Goal: Task Accomplishment & Management: Use online tool/utility

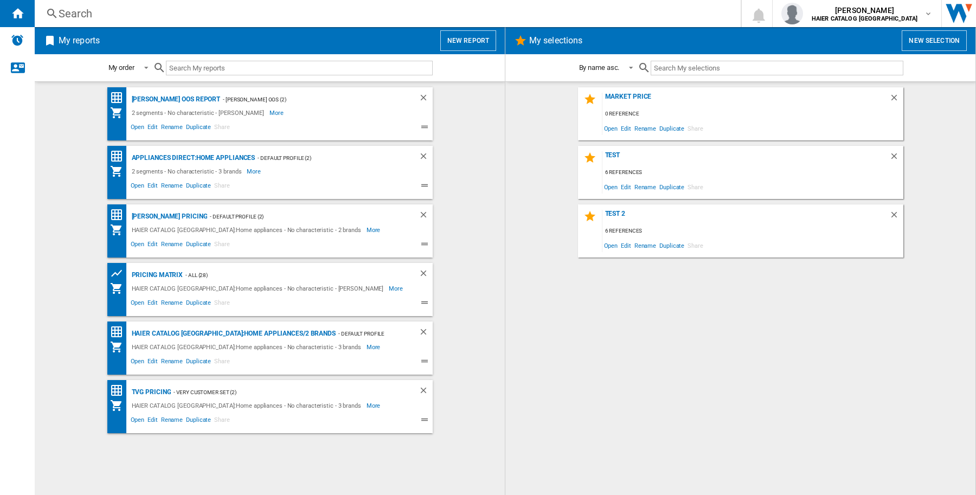
click at [473, 36] on button "New report" at bounding box center [468, 40] width 56 height 21
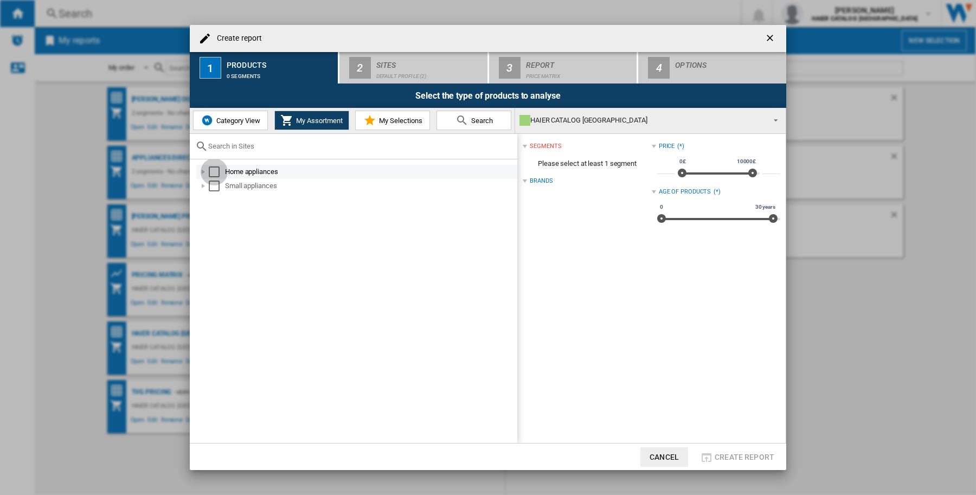
click at [216, 171] on div "Select" at bounding box center [214, 171] width 11 height 11
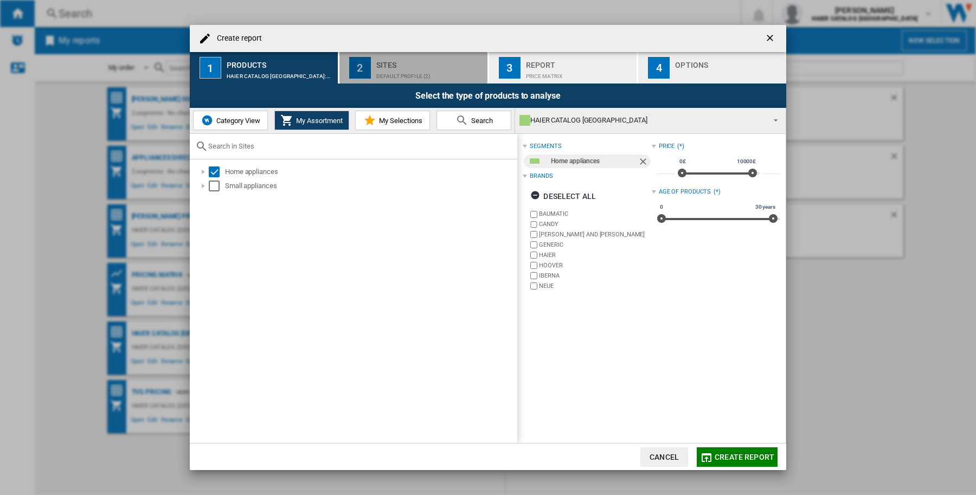
drag, startPoint x: 416, startPoint y: 73, endPoint x: 556, endPoint y: 70, distance: 139.4
click at [417, 72] on div "Default profile (2)" at bounding box center [429, 73] width 107 height 11
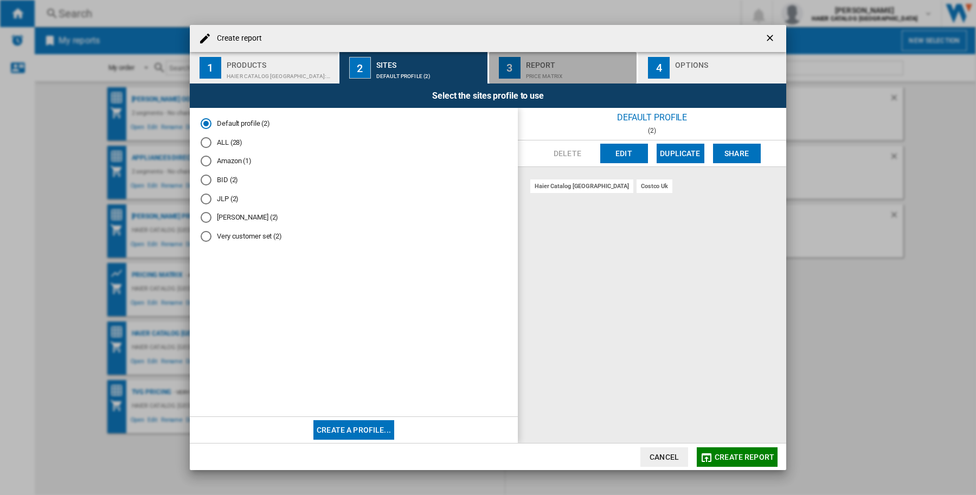
click at [560, 69] on div "Price Matrix" at bounding box center [579, 73] width 107 height 11
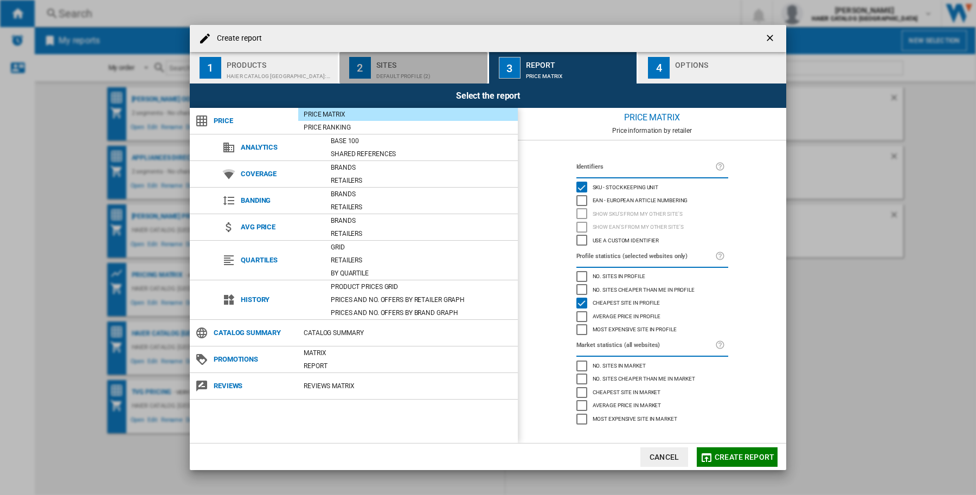
click at [457, 74] on div "Default profile (2)" at bounding box center [429, 73] width 107 height 11
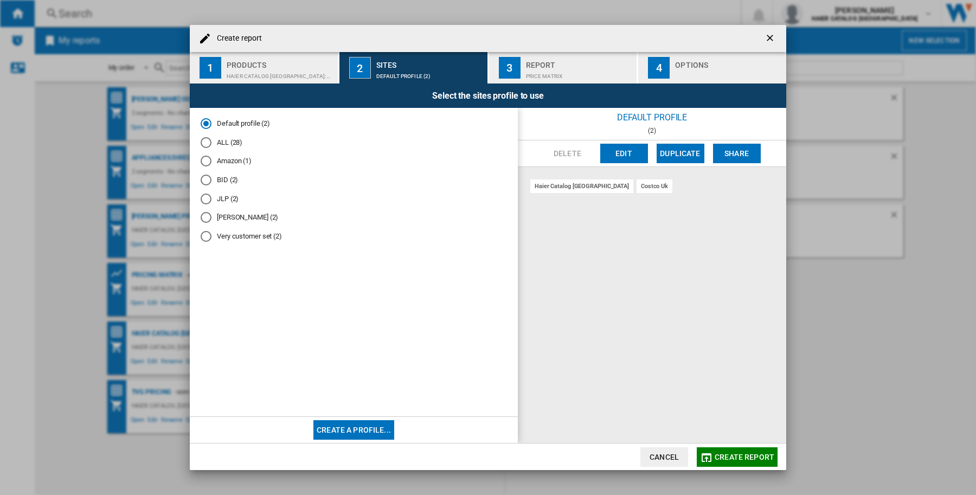
click at [251, 232] on md-radio-button "Very customer set (2)" at bounding box center [354, 237] width 306 height 10
click at [752, 457] on span "Create report" at bounding box center [745, 457] width 60 height 9
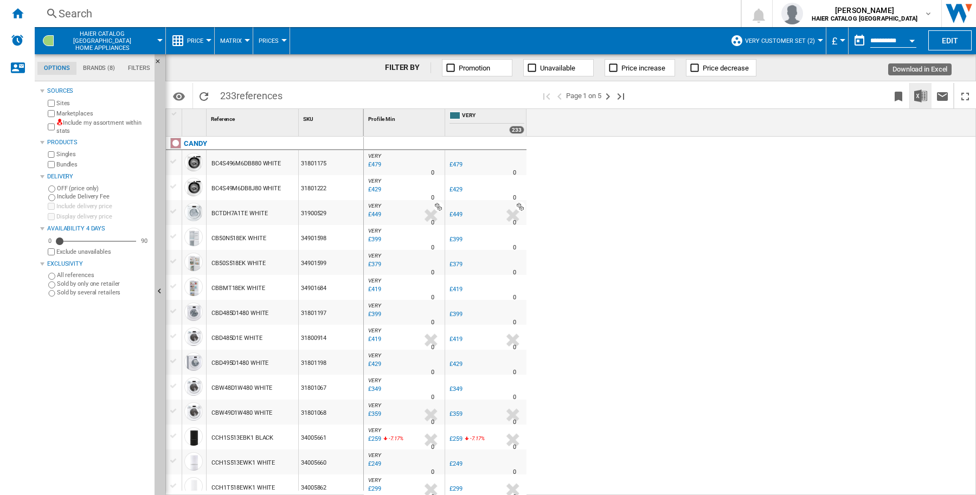
click at [927, 93] on button "Download in Excel" at bounding box center [921, 95] width 22 height 25
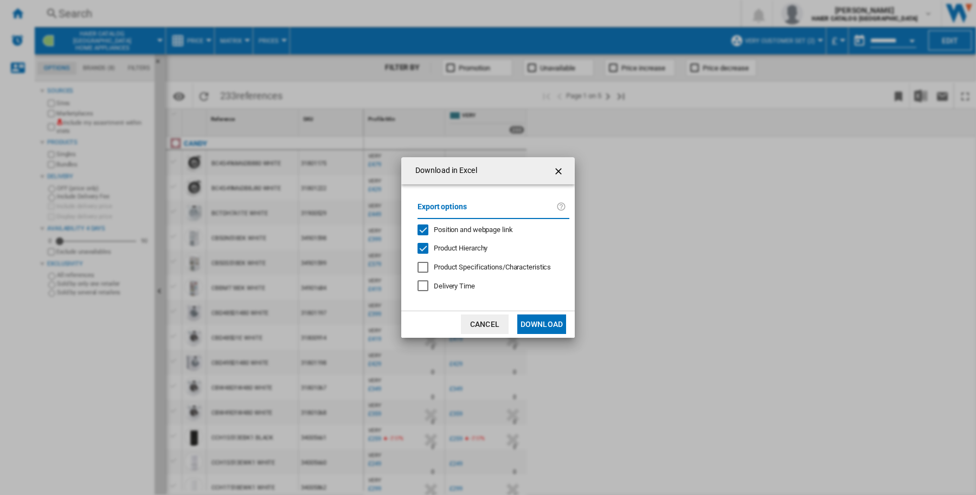
click at [426, 248] on div "Product Hierarchy" at bounding box center [422, 248] width 11 height 11
drag, startPoint x: 427, startPoint y: 228, endPoint x: 507, endPoint y: 285, distance: 98.8
click at [427, 227] on div "Position and webpage link" at bounding box center [422, 229] width 11 height 11
click at [540, 323] on button "Download" at bounding box center [541, 324] width 49 height 20
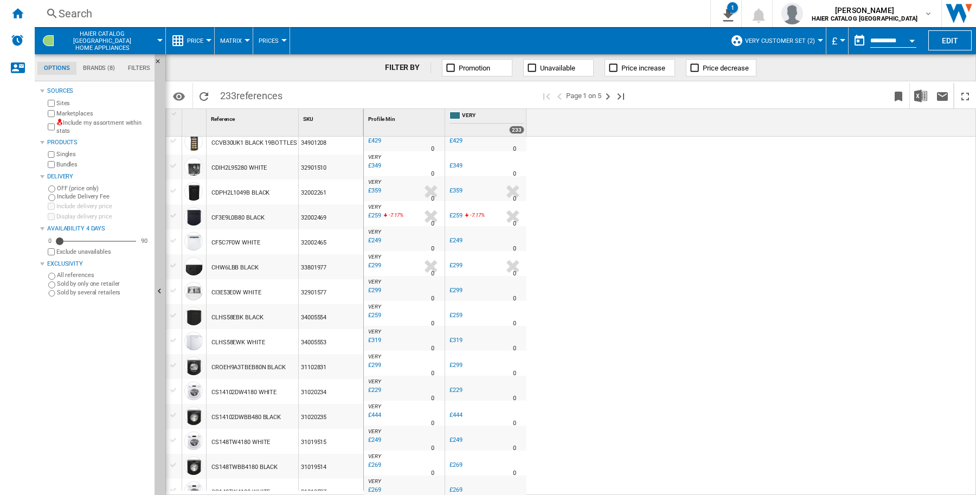
scroll to position [223, 0]
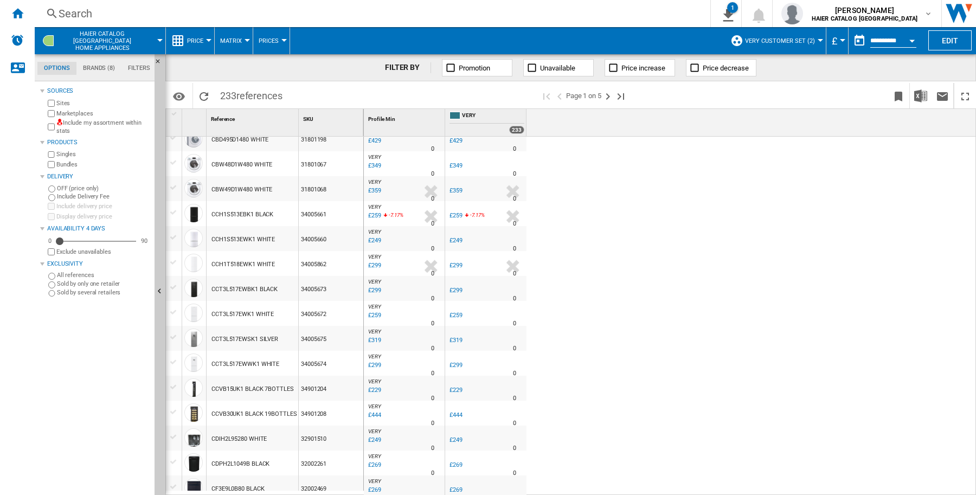
click at [611, 232] on div "VERY : UK VERY -1.0 % £479 % N/A 0 VERY : UK VERY [GEOGRAPHIC_DATA] VERY -1.0 %…" at bounding box center [670, 316] width 613 height 359
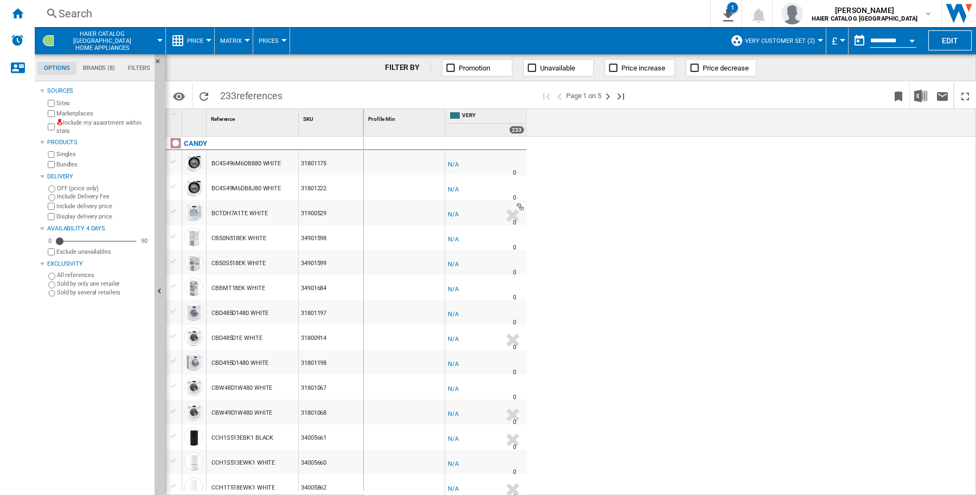
click at [54, 196] on div "OFF (price only) Include Delivery Fee Include delivery price Display delivery p…" at bounding box center [98, 203] width 105 height 38
drag, startPoint x: 110, startPoint y: 188, endPoint x: 543, endPoint y: 229, distance: 435.7
click at [64, 188] on label "OFF (price only)" at bounding box center [103, 188] width 93 height 8
